Goal: Find specific page/section: Find specific page/section

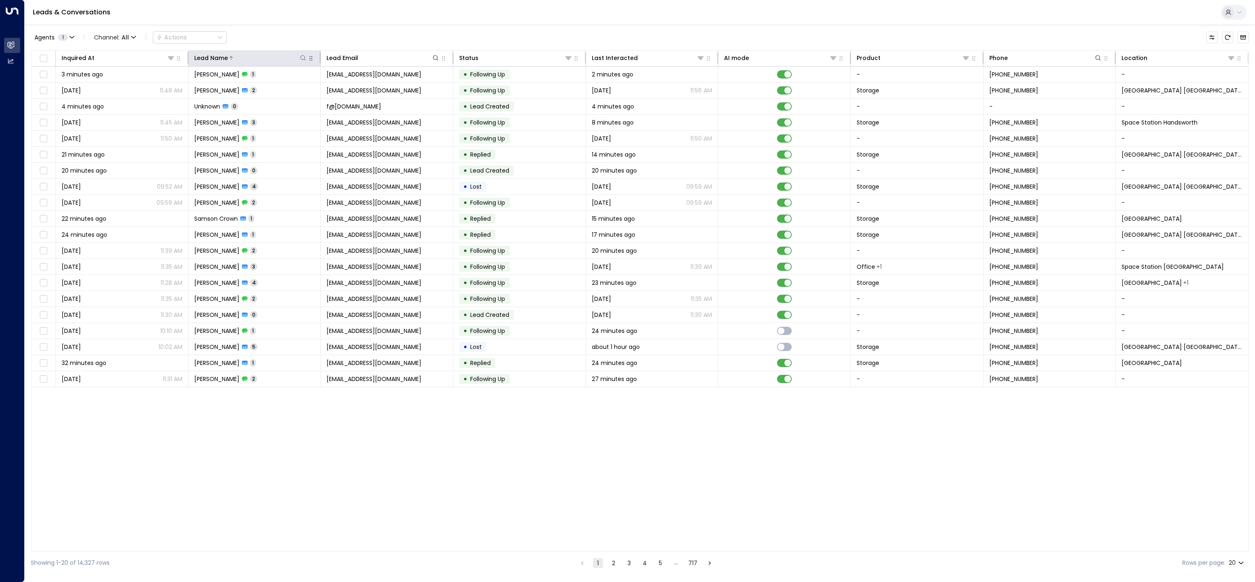
click at [300, 56] on icon at bounding box center [303, 58] width 7 height 7
drag, startPoint x: 315, startPoint y: 85, endPoint x: 359, endPoint y: 37, distance: 65.1
click at [315, 85] on input "text" at bounding box center [302, 87] width 113 height 15
type input "*******"
click at [359, 37] on div "Agents 1 Channel: All Actions" at bounding box center [640, 37] width 1218 height 17
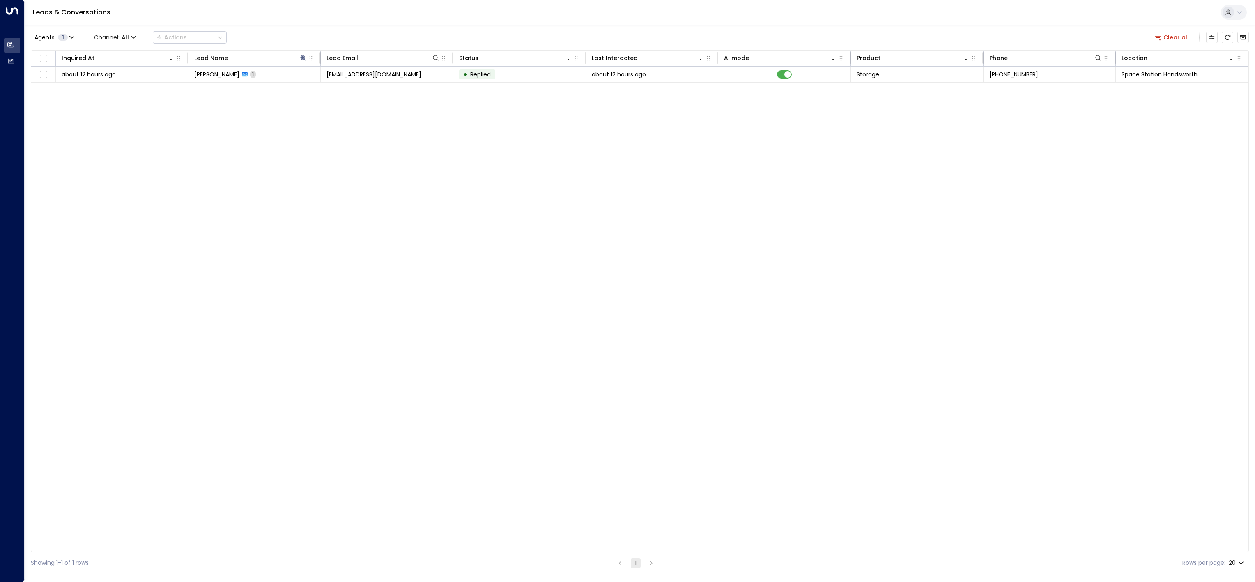
click at [294, 74] on td "[PERSON_NAME] 1" at bounding box center [255, 75] width 133 height 16
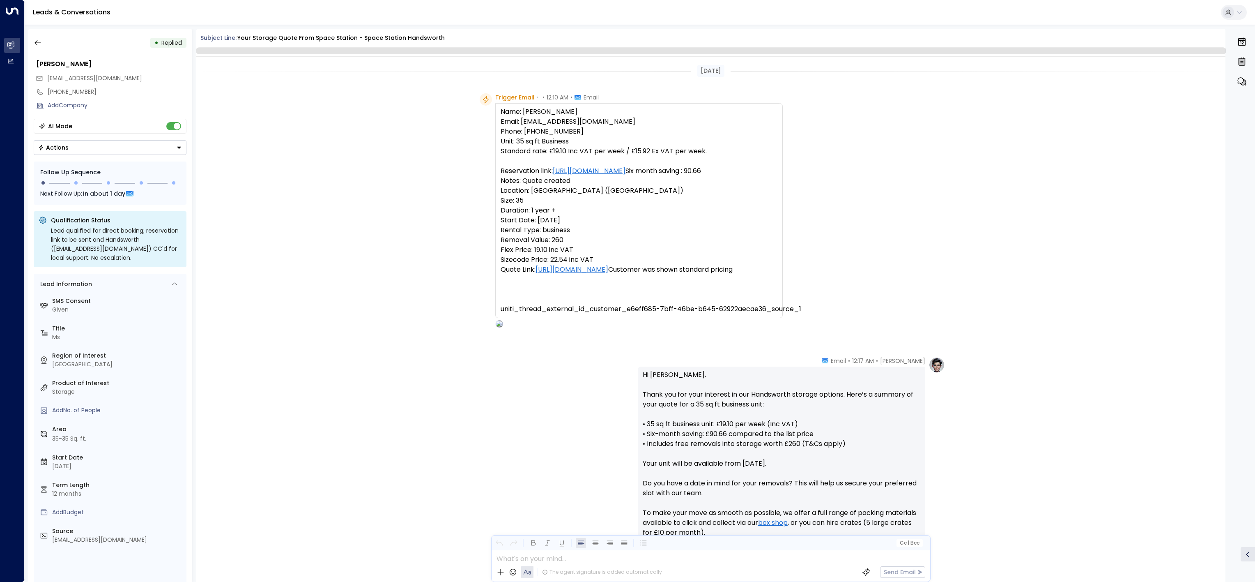
scroll to position [108, 0]
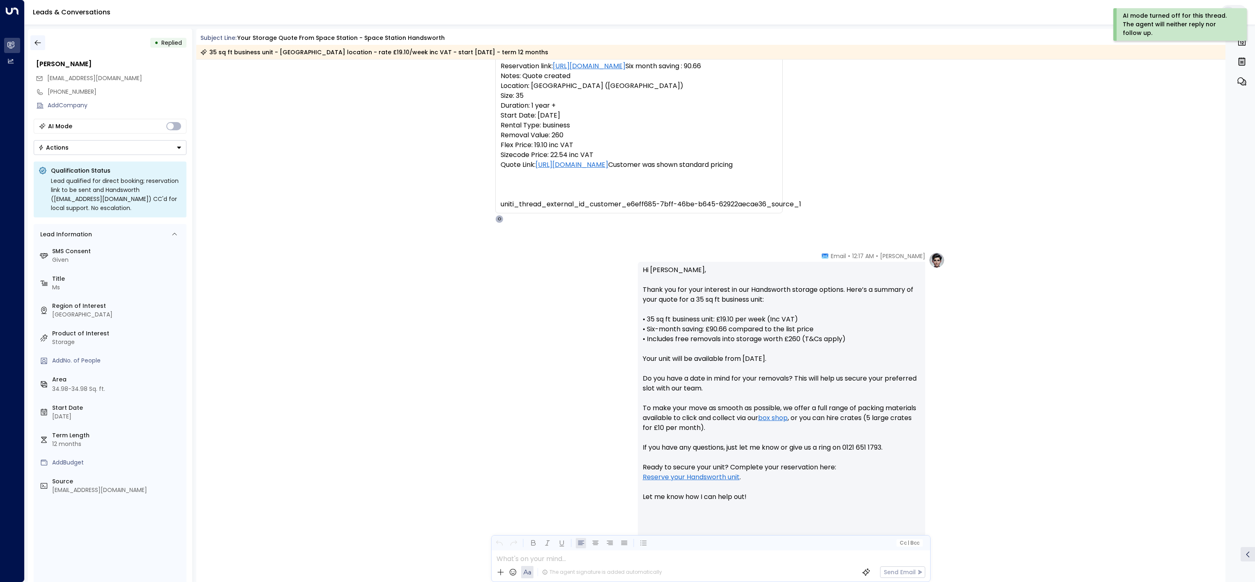
click at [39, 48] on button "button" at bounding box center [37, 42] width 15 height 15
